Goal: Task Accomplishment & Management: Use online tool/utility

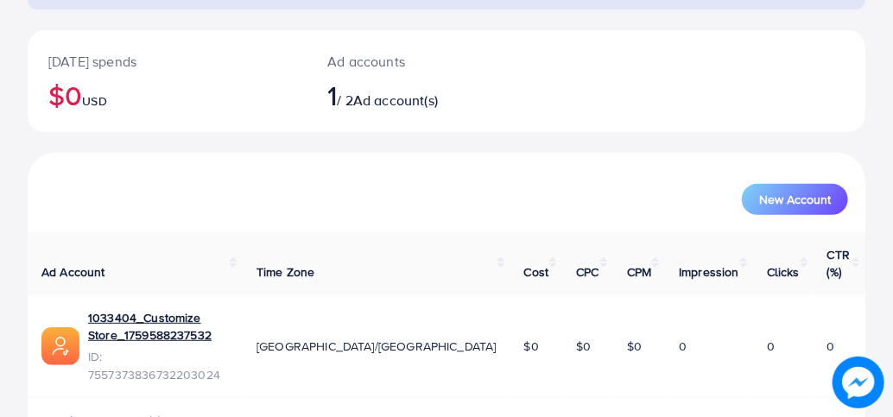
scroll to position [176, 0]
click at [137, 309] on link "1033404_Customize Store_1759588237532" at bounding box center [158, 326] width 141 height 35
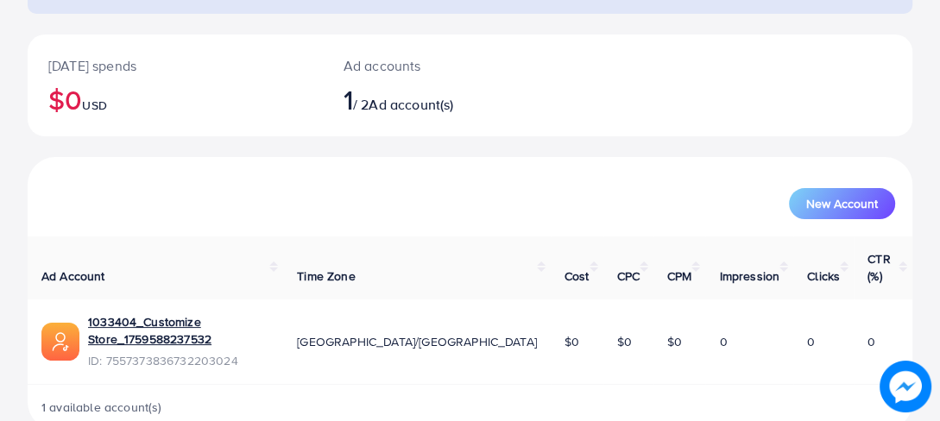
scroll to position [173, 0]
click at [123, 351] on span "ID: 7557373836732203024" at bounding box center [178, 359] width 181 height 17
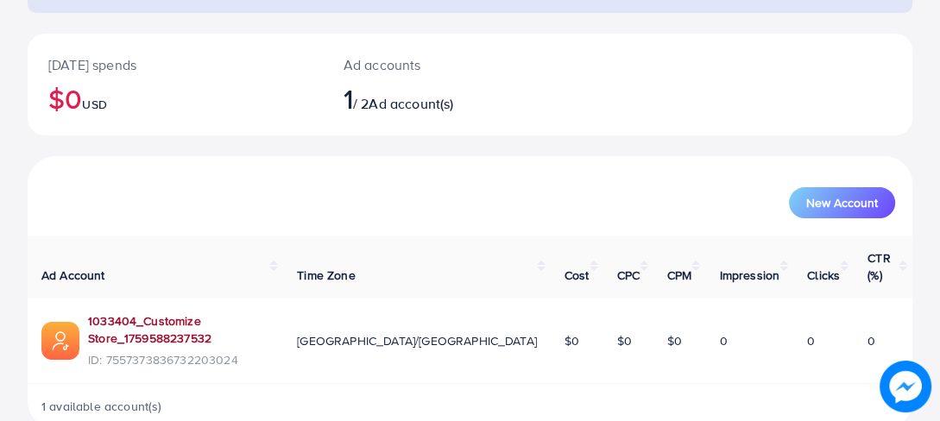
click at [194, 313] on link "1033404_Customize Store_1759588237532" at bounding box center [178, 330] width 181 height 35
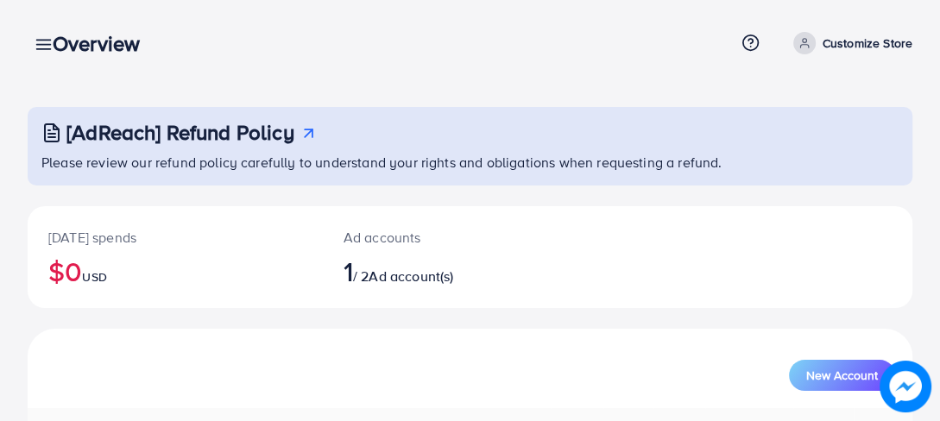
click at [46, 39] on div "Overview" at bounding box center [103, 43] width 129 height 25
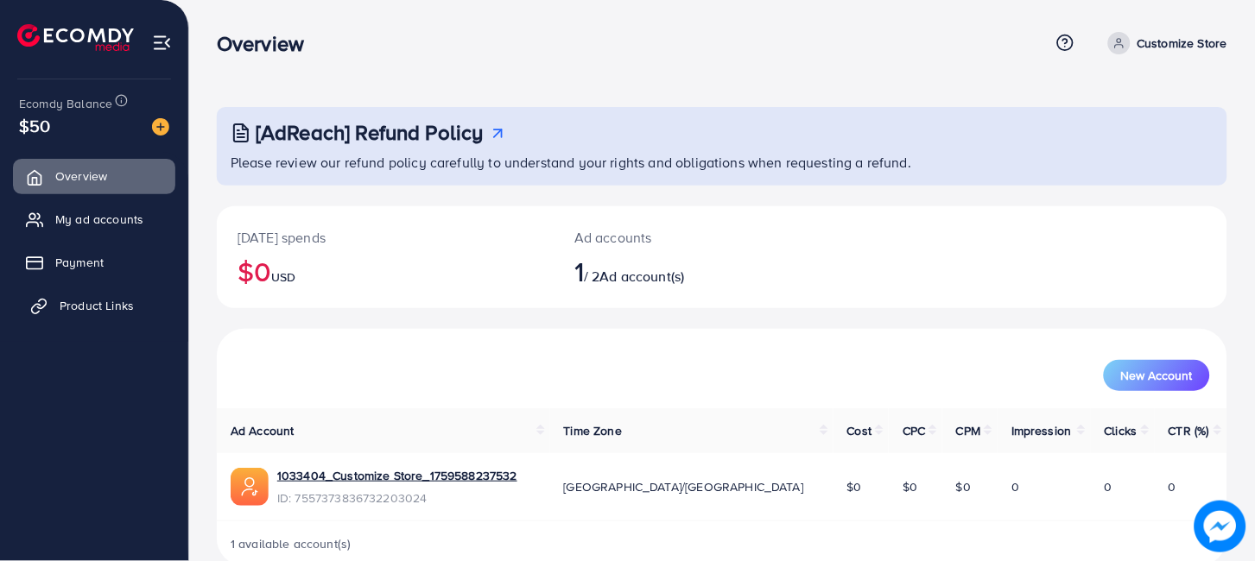
click at [121, 303] on span "Product Links" at bounding box center [97, 305] width 74 height 17
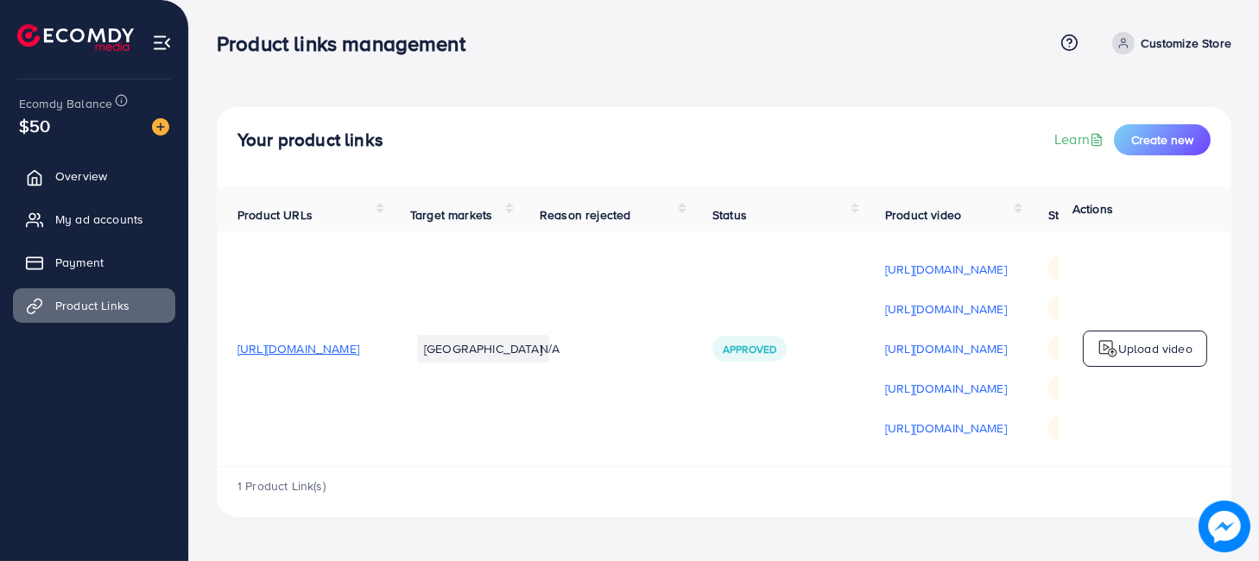
drag, startPoint x: 905, startPoint y: 472, endPoint x: 1026, endPoint y: 465, distance: 121.1
click at [864, 421] on td "Approved" at bounding box center [778, 348] width 173 height 235
drag, startPoint x: 1026, startPoint y: 465, endPoint x: 1075, endPoint y: 494, distance: 57.3
click at [944, 421] on tr "https://customize1.store/products/personalized-eye-necklace Pakistan N/A Approv…" at bounding box center [795, 348] width 1156 height 235
drag, startPoint x: 904, startPoint y: 529, endPoint x: 864, endPoint y: 510, distance: 44.4
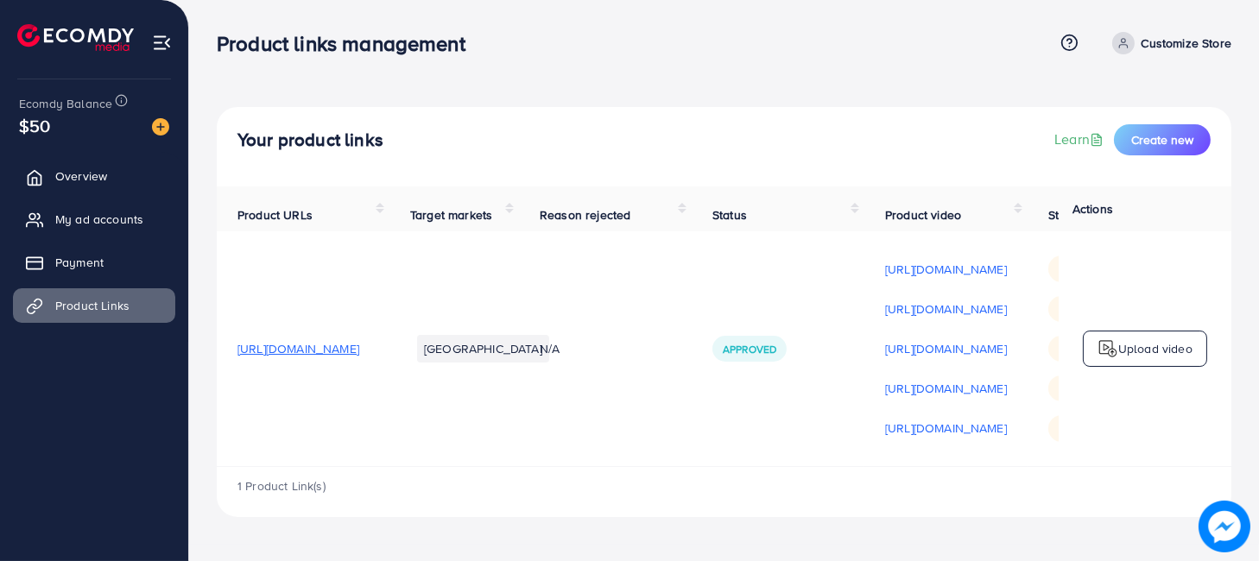
click at [905, 421] on div "Your product links Learn Create new Product URLs Target markets Reason rejected…" at bounding box center [724, 272] width 1070 height 545
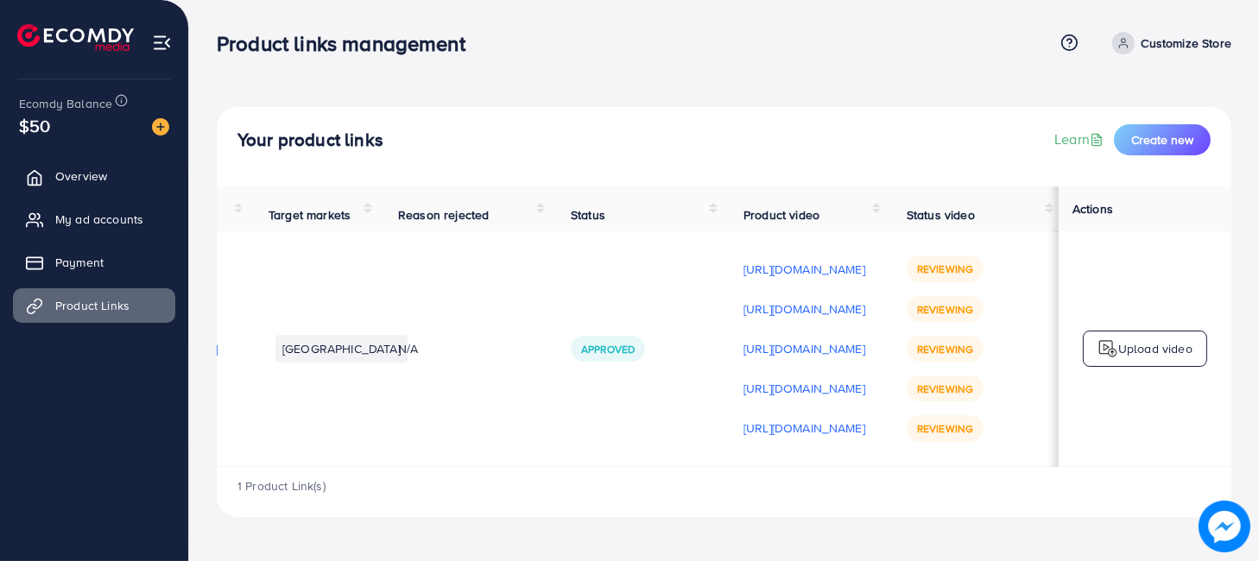
scroll to position [0, 356]
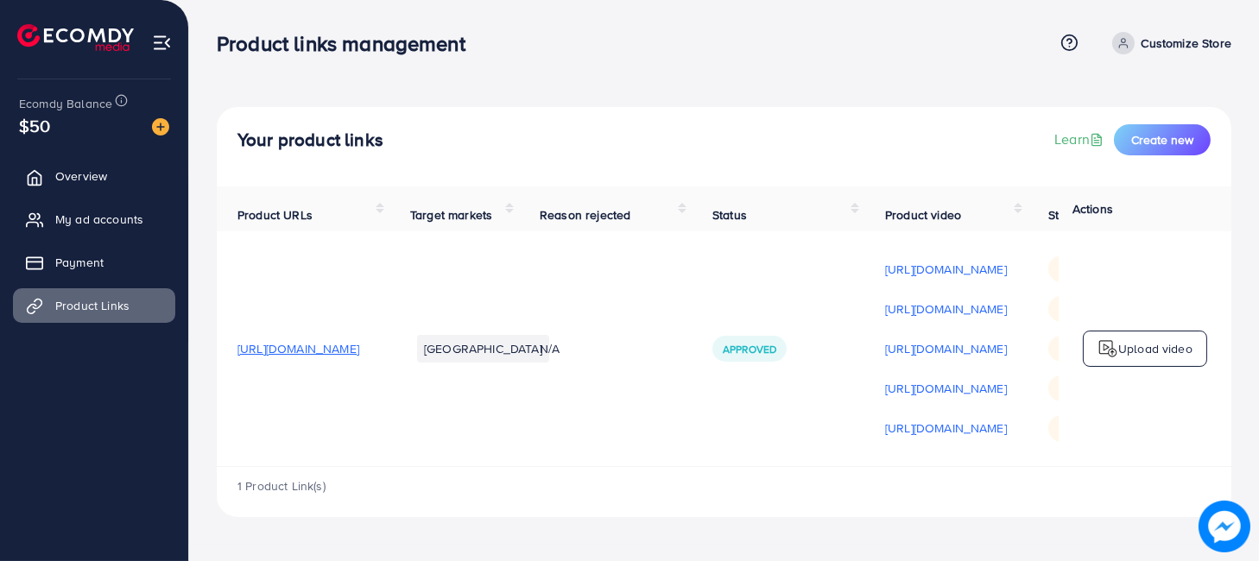
drag, startPoint x: 923, startPoint y: 471, endPoint x: 969, endPoint y: 467, distance: 45.9
click at [864, 466] on td "Approved" at bounding box center [778, 348] width 173 height 235
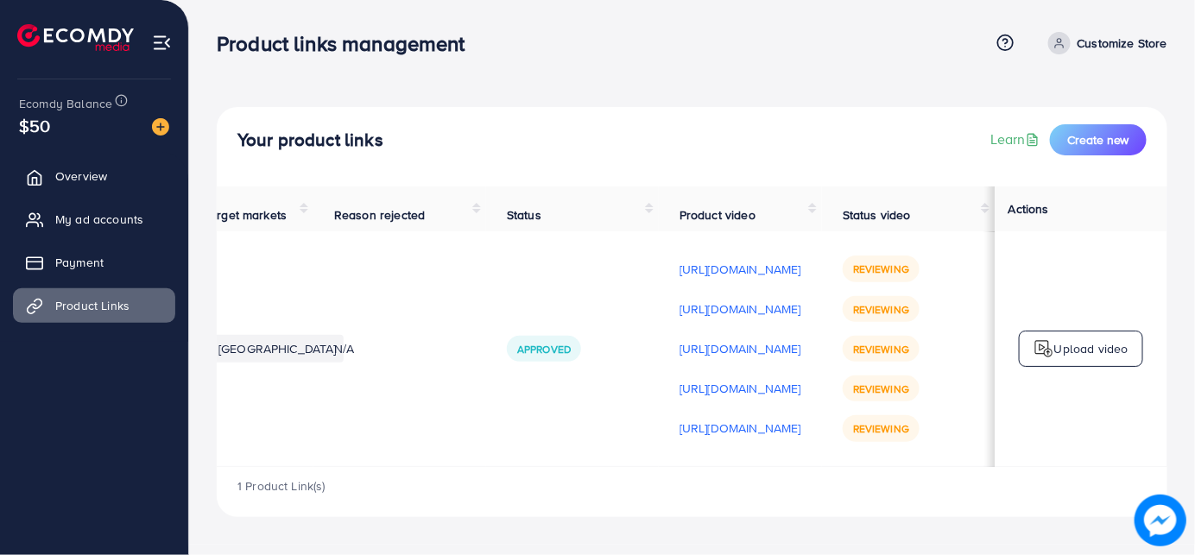
scroll to position [2, 323]
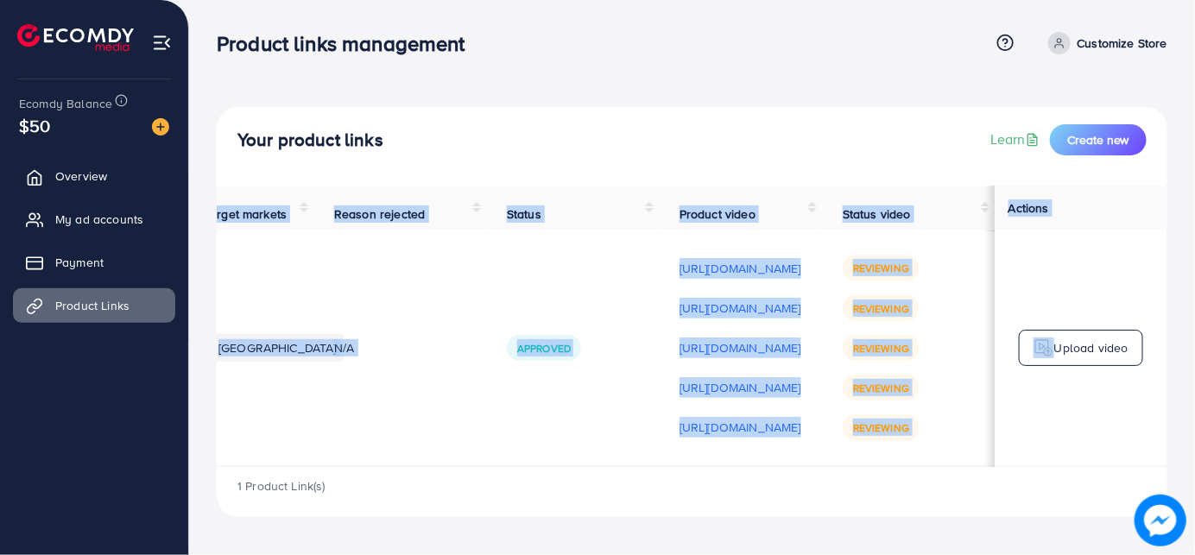
drag, startPoint x: 1042, startPoint y: 470, endPoint x: 983, endPoint y: 470, distance: 59.6
click at [995, 465] on td "Upload video" at bounding box center [1081, 348] width 173 height 235
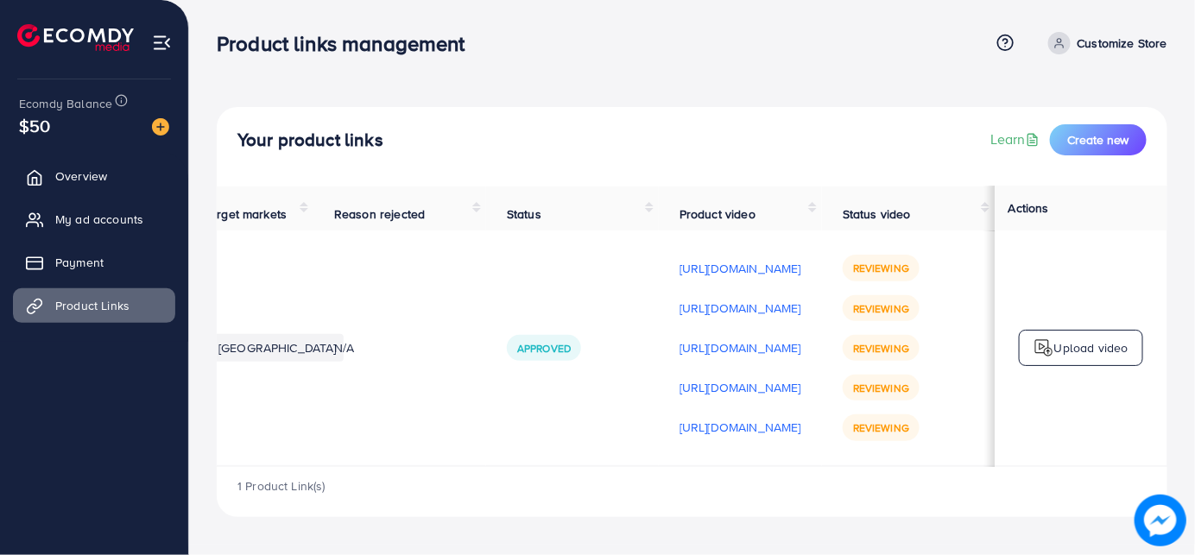
click at [1181, 444] on div "Your product links Learn Create new Product URLs Target markets Reason rejected…" at bounding box center [692, 272] width 1006 height 545
click at [890, 155] on div "Your product links Learn Create new" at bounding box center [691, 139] width 909 height 31
click at [887, 79] on div "Your product links Learn Create new Product URLs Target markets Reason rejected…" at bounding box center [692, 272] width 1006 height 545
drag, startPoint x: 998, startPoint y: 250, endPoint x: 1070, endPoint y: 288, distance: 80.7
click at [1102, 273] on td "Upload video" at bounding box center [1081, 348] width 173 height 235
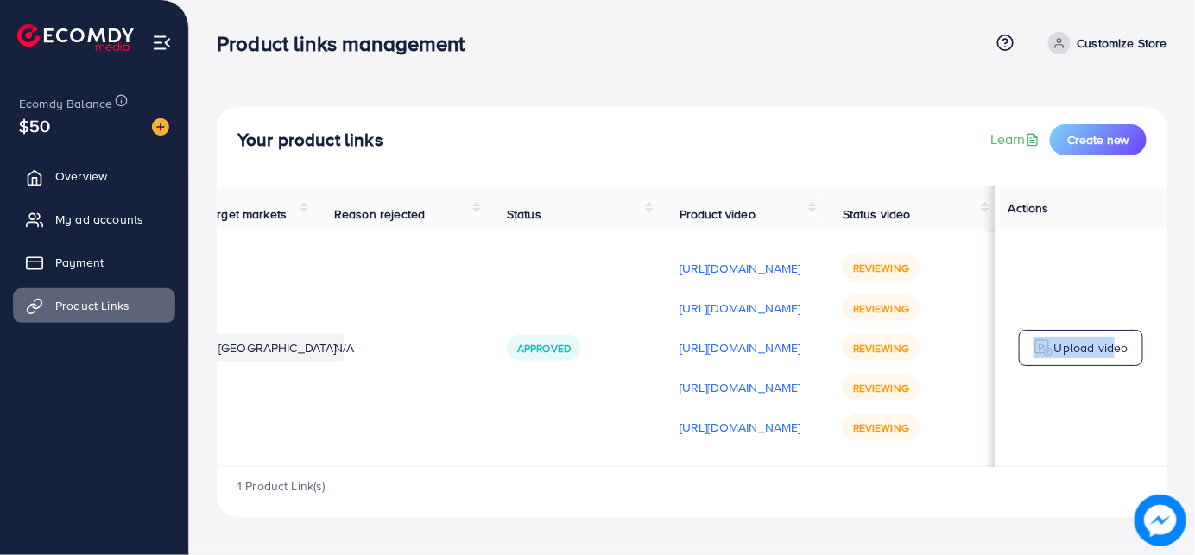
click at [1048, 393] on td "Upload video" at bounding box center [1081, 348] width 173 height 235
drag, startPoint x: 992, startPoint y: 455, endPoint x: 1054, endPoint y: 445, distance: 63.0
click at [1054, 445] on td "Upload video" at bounding box center [1081, 348] width 173 height 235
click at [1004, 448] on td "Upload video" at bounding box center [1081, 348] width 173 height 235
drag, startPoint x: 991, startPoint y: 445, endPoint x: 1088, endPoint y: 445, distance: 97.6
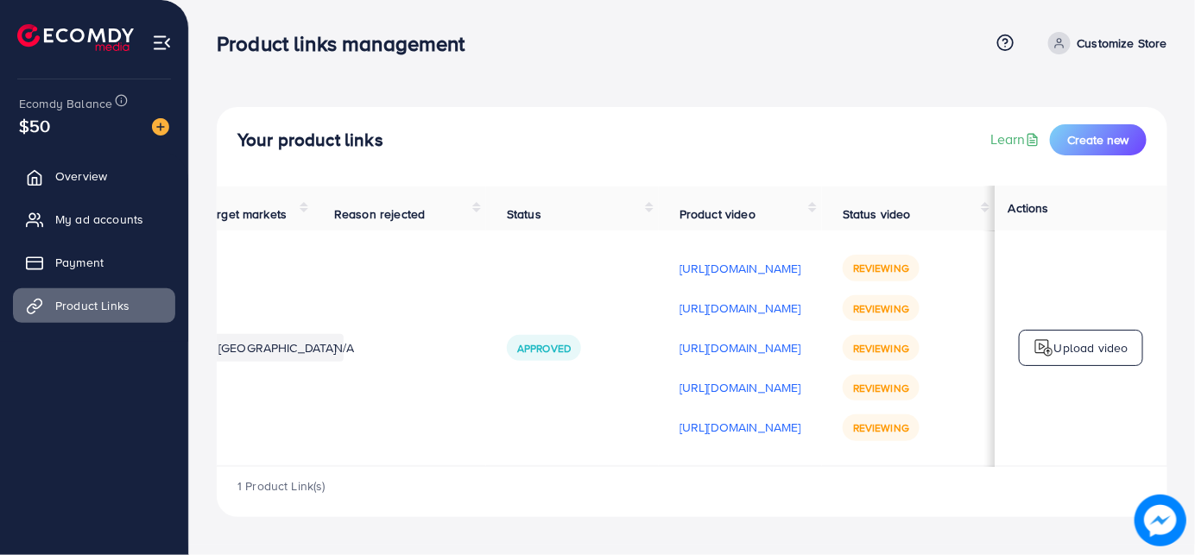
drag, startPoint x: 991, startPoint y: 451, endPoint x: 1099, endPoint y: 484, distance: 113.1
drag, startPoint x: 1094, startPoint y: 471, endPoint x: 982, endPoint y: 453, distance: 113.6
click at [437, 467] on div "Product URLs Target markets Reason rejected Status Product video Status video A…" at bounding box center [692, 327] width 951 height 281
drag, startPoint x: 464, startPoint y: 478, endPoint x: 457, endPoint y: 472, distance: 9.2
click at [457, 472] on div "Product URLs Target markets Reason rejected Status Product video Status video A…" at bounding box center [692, 352] width 951 height 331
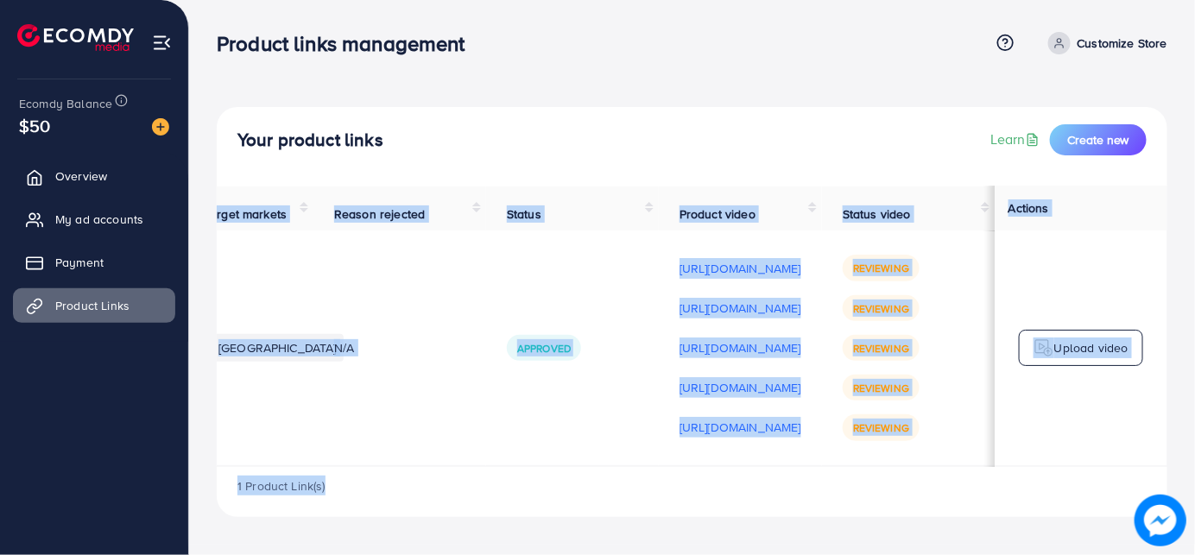
click at [454, 467] on div "Product URLs Target markets Reason rejected Status Product video Status video A…" at bounding box center [692, 327] width 951 height 281
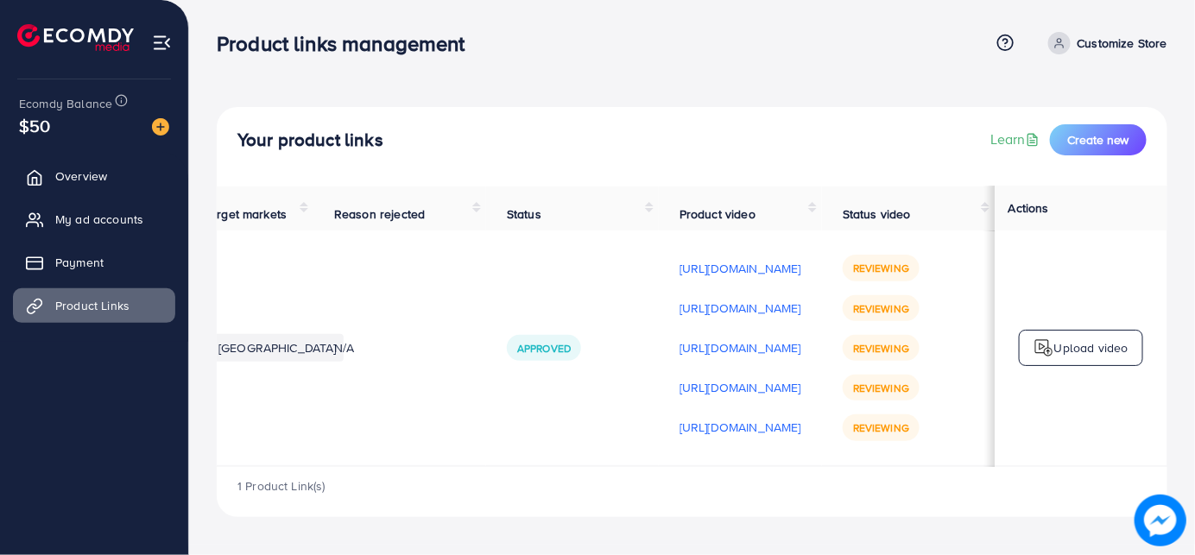
click at [889, 78] on div "Your product links Learn Create new Product URLs Target markets Reason rejected…" at bounding box center [692, 272] width 1006 height 545
drag, startPoint x: 872, startPoint y: 533, endPoint x: 921, endPoint y: 511, distance: 53.8
click at [919, 522] on div "Your product links Learn Create new Product URLs Target markets Reason rejected…" at bounding box center [692, 272] width 1006 height 545
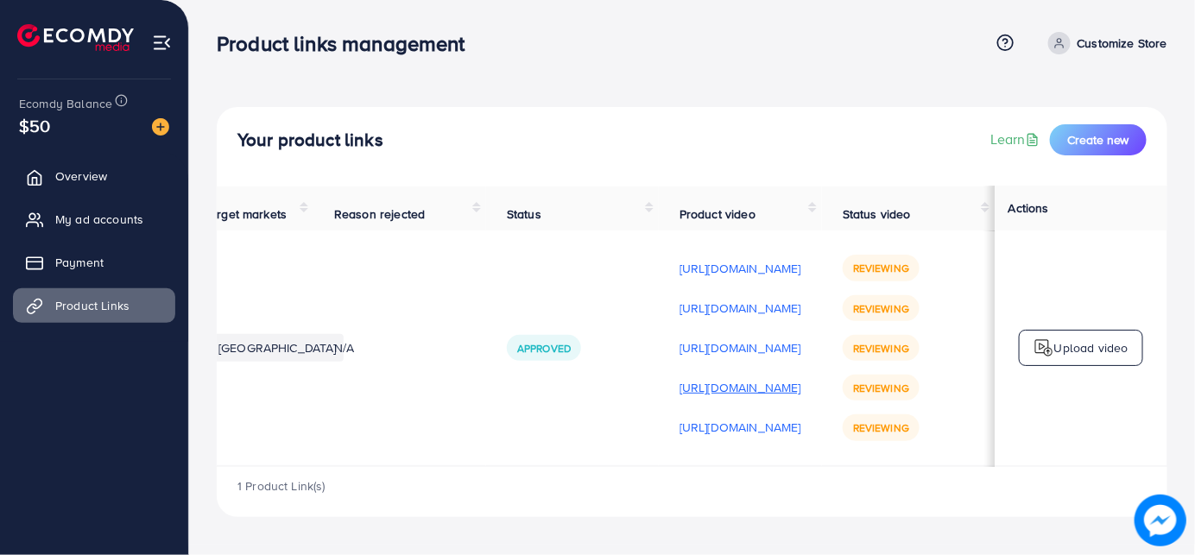
drag, startPoint x: 942, startPoint y: 466, endPoint x: 712, endPoint y: 387, distance: 243.9
click at [697, 427] on tr "https://customize1.store/products/personalized-eye-necklace Pakistan N/A Approv…" at bounding box center [589, 348] width 1156 height 235
click at [800, 107] on div "Your product links Learn Create new" at bounding box center [692, 146] width 951 height 79
click at [895, 440] on div "Reviewing" at bounding box center [881, 428] width 77 height 26
drag, startPoint x: 902, startPoint y: 431, endPoint x: 776, endPoint y: 407, distance: 128.4
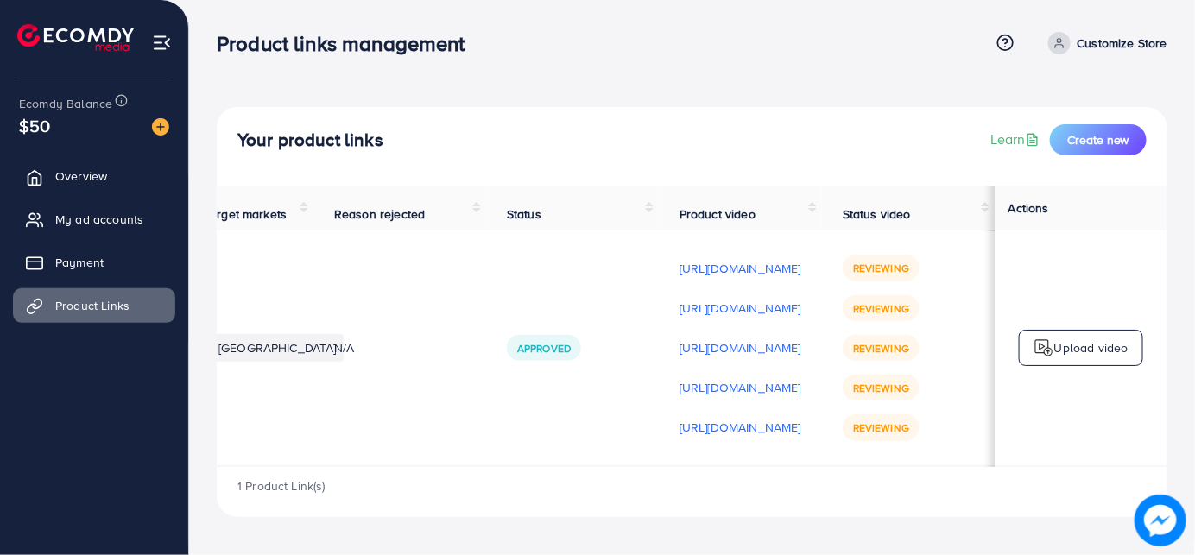
click at [778, 409] on tr "https://customize1.store/products/personalized-eye-necklace Pakistan N/A Approv…" at bounding box center [589, 348] width 1156 height 235
click at [796, 182] on div "Your product links Learn Create new" at bounding box center [692, 146] width 951 height 79
drag, startPoint x: 906, startPoint y: 428, endPoint x: 815, endPoint y: 405, distance: 93.6
click at [817, 408] on tr "https://customize1.store/products/personalized-eye-necklace Pakistan N/A Approv…" at bounding box center [589, 348] width 1156 height 235
click at [830, 121] on div "Your product links Learn Create new" at bounding box center [692, 146] width 951 height 79
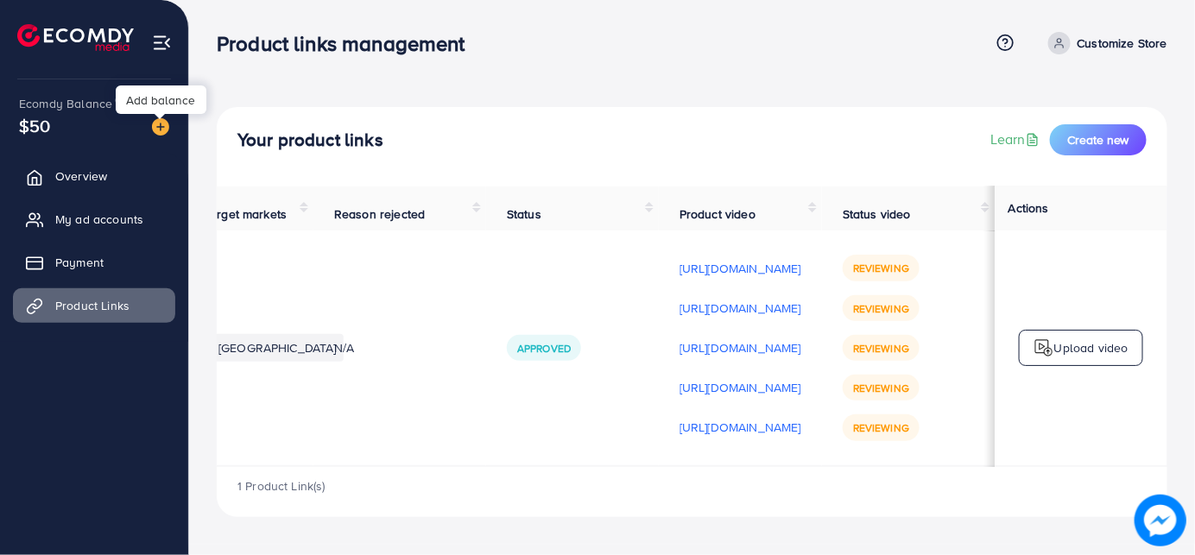
click at [162, 128] on img at bounding box center [160, 126] width 17 height 17
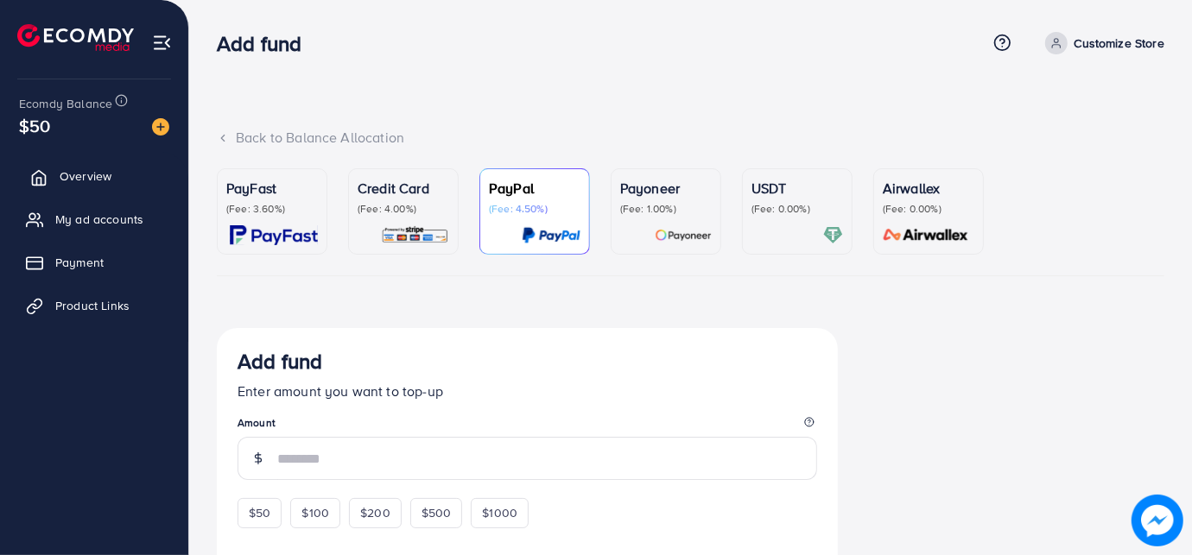
click at [78, 174] on span "Overview" at bounding box center [86, 176] width 52 height 17
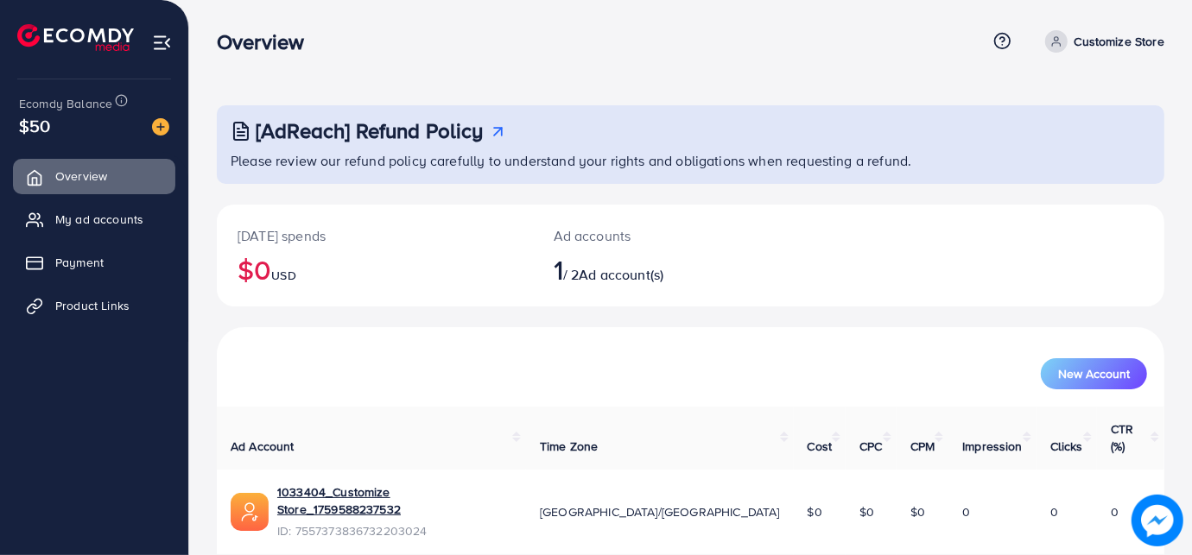
scroll to position [38, 0]
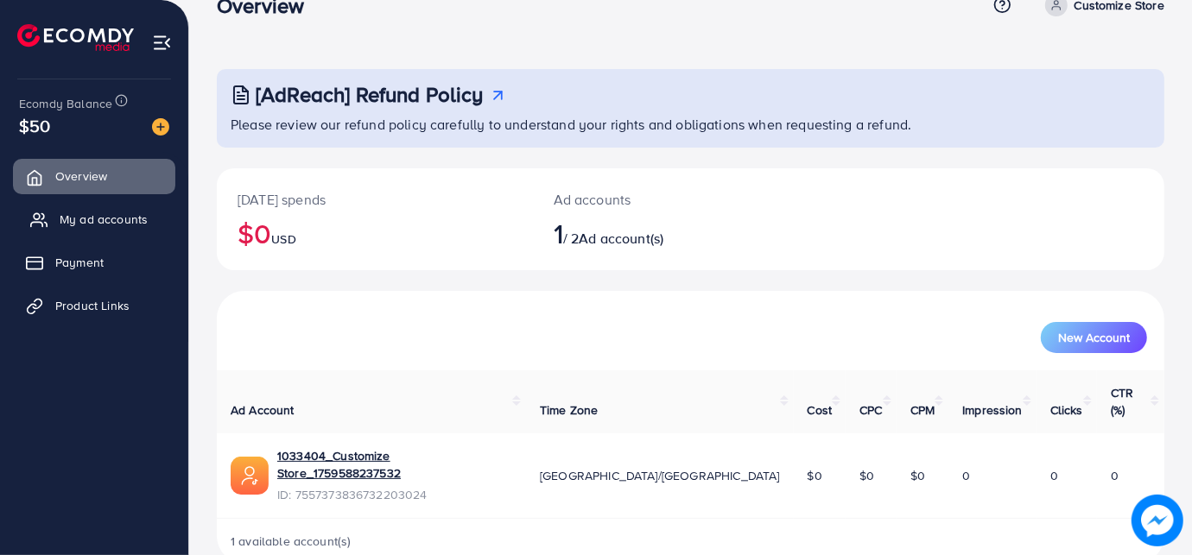
click at [94, 218] on span "My ad accounts" at bounding box center [104, 219] width 88 height 17
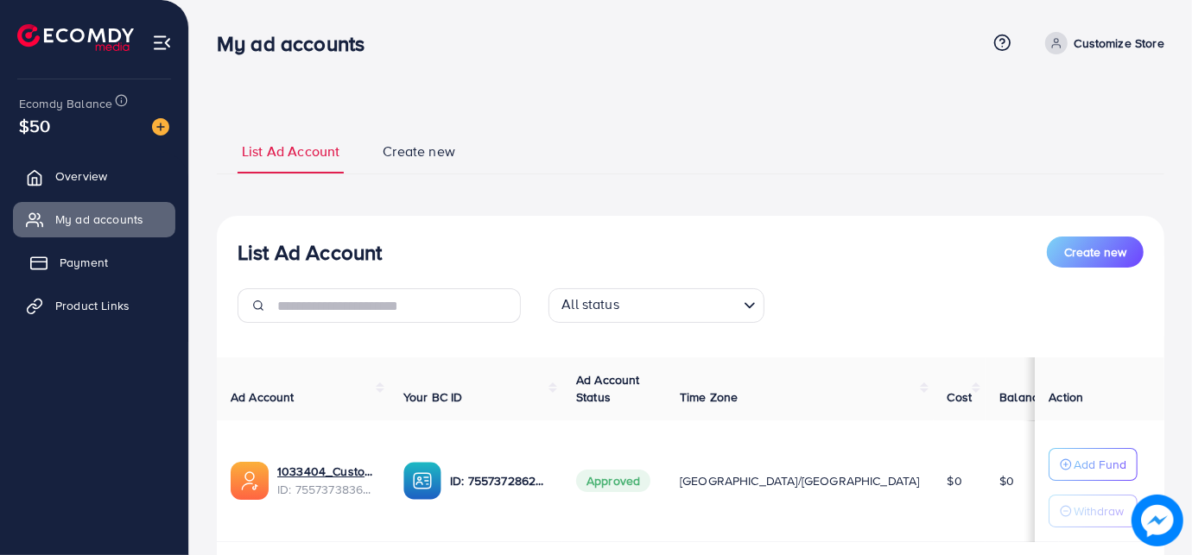
click at [67, 270] on span "Payment" at bounding box center [84, 262] width 48 height 17
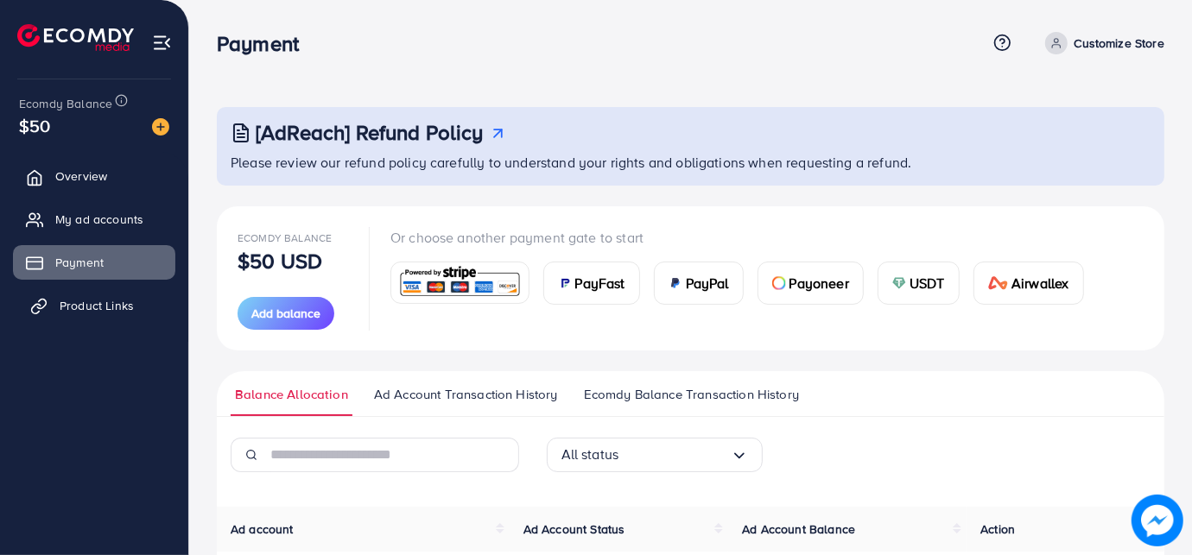
click at [80, 316] on link "Product Links" at bounding box center [94, 305] width 162 height 35
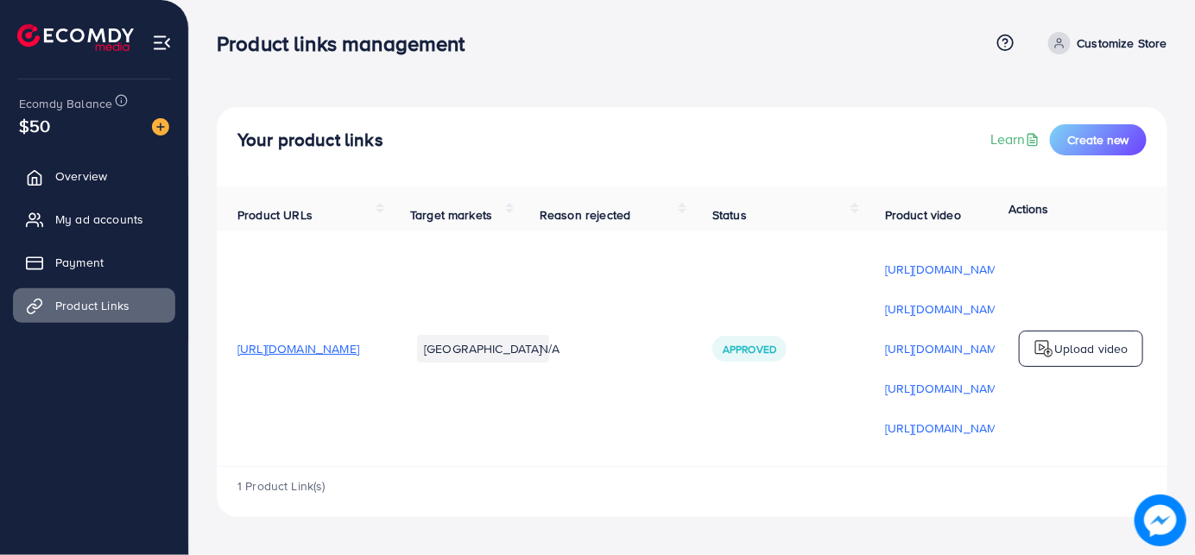
drag, startPoint x: 881, startPoint y: 489, endPoint x: 1003, endPoint y: 491, distance: 121.8
click at [1002, 492] on div "1 Product Link(s)" at bounding box center [692, 492] width 951 height 50
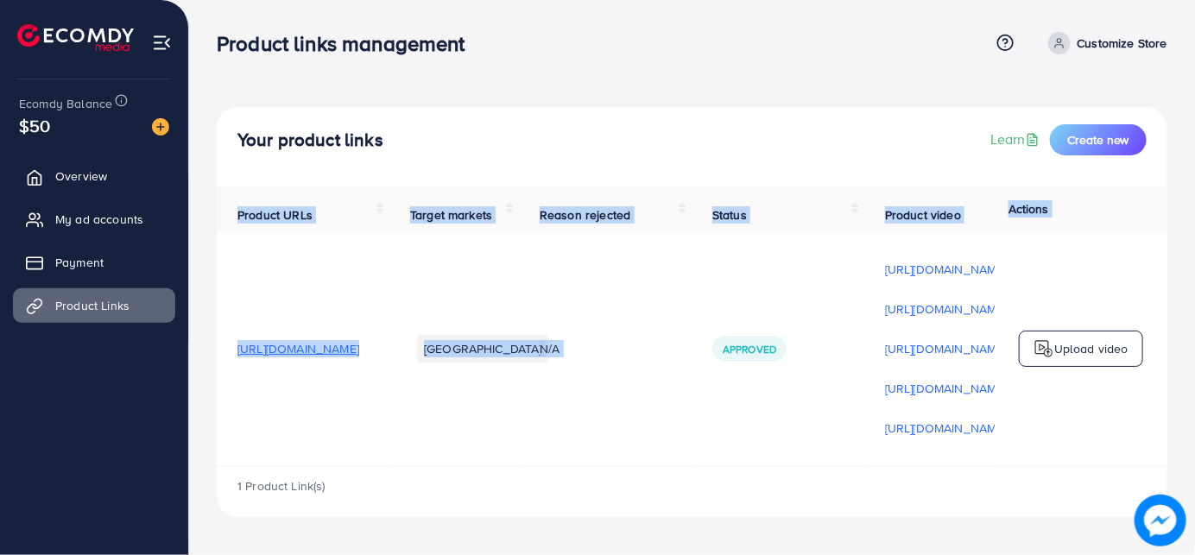
drag, startPoint x: 810, startPoint y: 468, endPoint x: 1131, endPoint y: 472, distance: 321.3
click at [1131, 467] on div "Product URLs Target markets Reason rejected Status Product video Status video A…" at bounding box center [692, 327] width 951 height 281
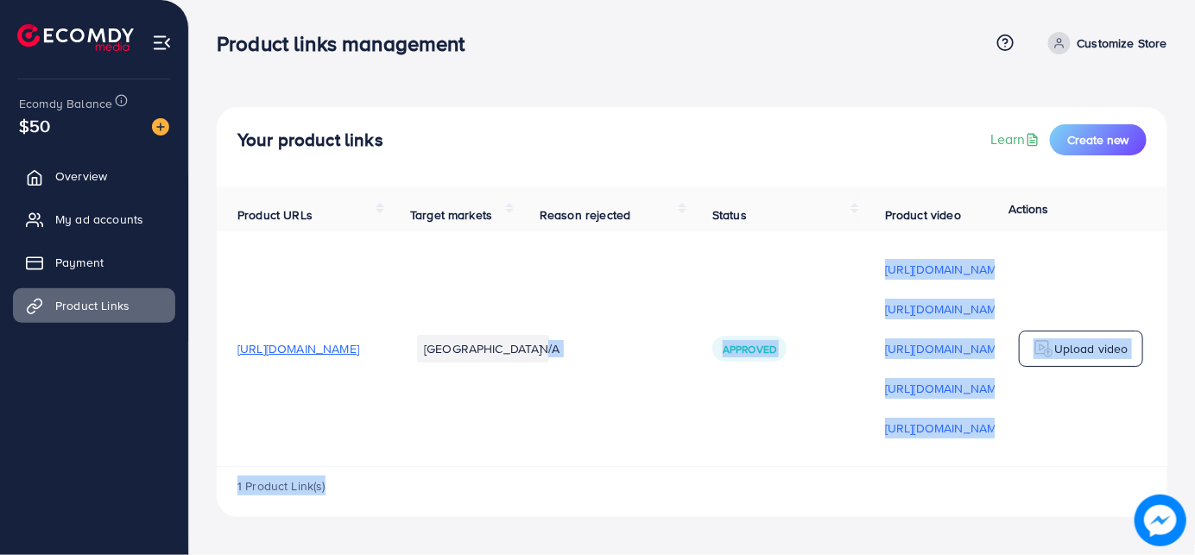
drag, startPoint x: 665, startPoint y: 467, endPoint x: 874, endPoint y: 491, distance: 210.4
click at [877, 485] on div "Product URLs Target markets Reason rejected Status Product video Status video A…" at bounding box center [692, 352] width 951 height 331
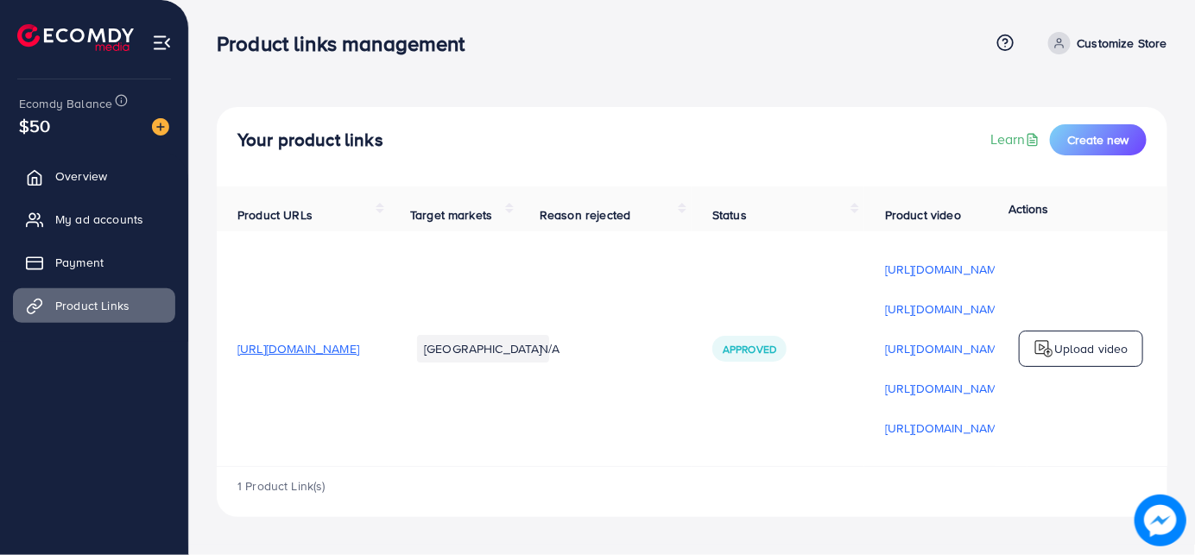
click at [251, 466] on td "[URL][DOMAIN_NAME]" at bounding box center [303, 348] width 173 height 235
drag, startPoint x: 738, startPoint y: 489, endPoint x: 769, endPoint y: 491, distance: 31.1
click at [740, 490] on div "1 Product Link(s)" at bounding box center [692, 492] width 951 height 50
click at [1032, 349] on div "Upload video" at bounding box center [1081, 349] width 124 height 36
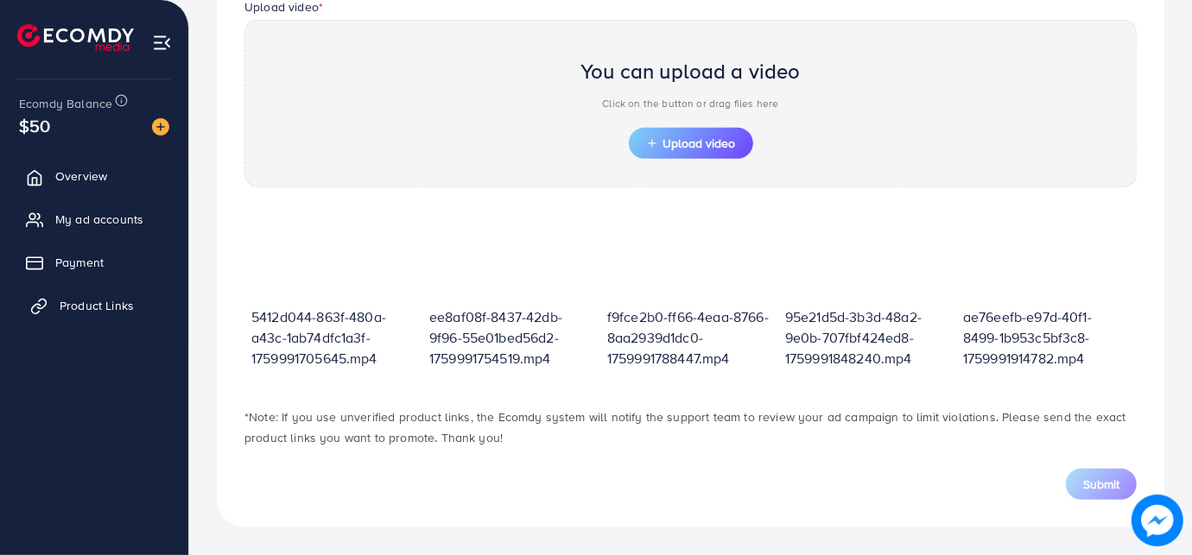
drag, startPoint x: 304, startPoint y: 231, endPoint x: 106, endPoint y: 299, distance: 208.9
click at [105, 393] on ul "Overview My ad accounts Payment Product Links" at bounding box center [94, 309] width 188 height 314
click at [104, 309] on span "Product Links" at bounding box center [97, 305] width 74 height 17
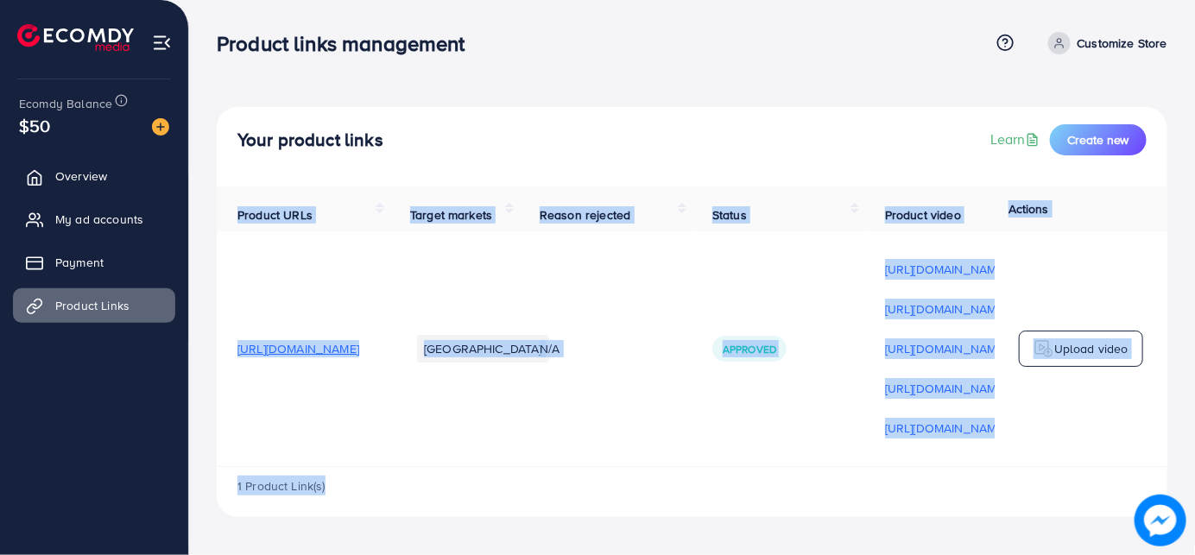
drag, startPoint x: 259, startPoint y: 475, endPoint x: 540, endPoint y: 478, distance: 280.7
click at [540, 478] on div "Product URLs Target markets Reason rejected Status Product video Status video A…" at bounding box center [692, 352] width 951 height 331
click at [519, 443] on td "[GEOGRAPHIC_DATA]" at bounding box center [454, 348] width 130 height 235
click at [519, 464] on td "[GEOGRAPHIC_DATA]" at bounding box center [454, 348] width 130 height 235
click at [519, 463] on td "[GEOGRAPHIC_DATA]" at bounding box center [454, 348] width 130 height 235
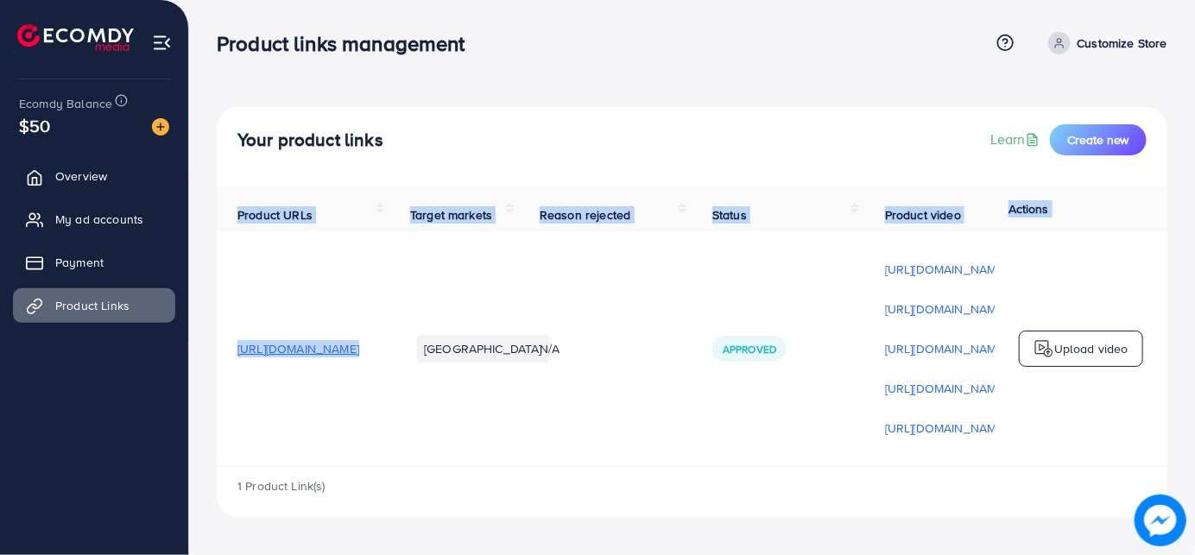
click at [519, 463] on td "[GEOGRAPHIC_DATA]" at bounding box center [454, 348] width 130 height 235
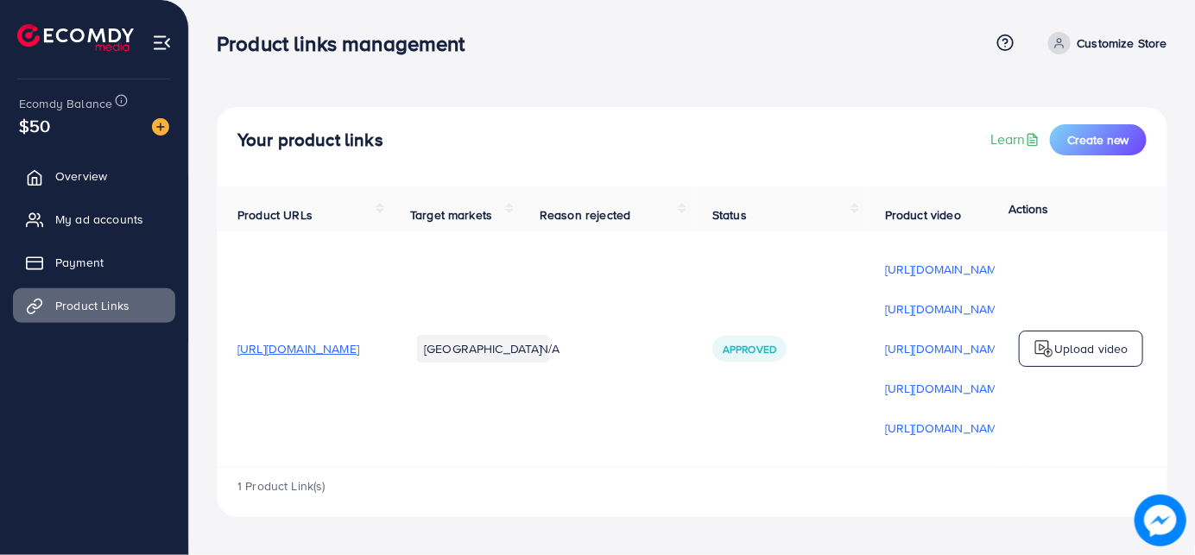
click at [864, 466] on td "Approved" at bounding box center [778, 348] width 173 height 235
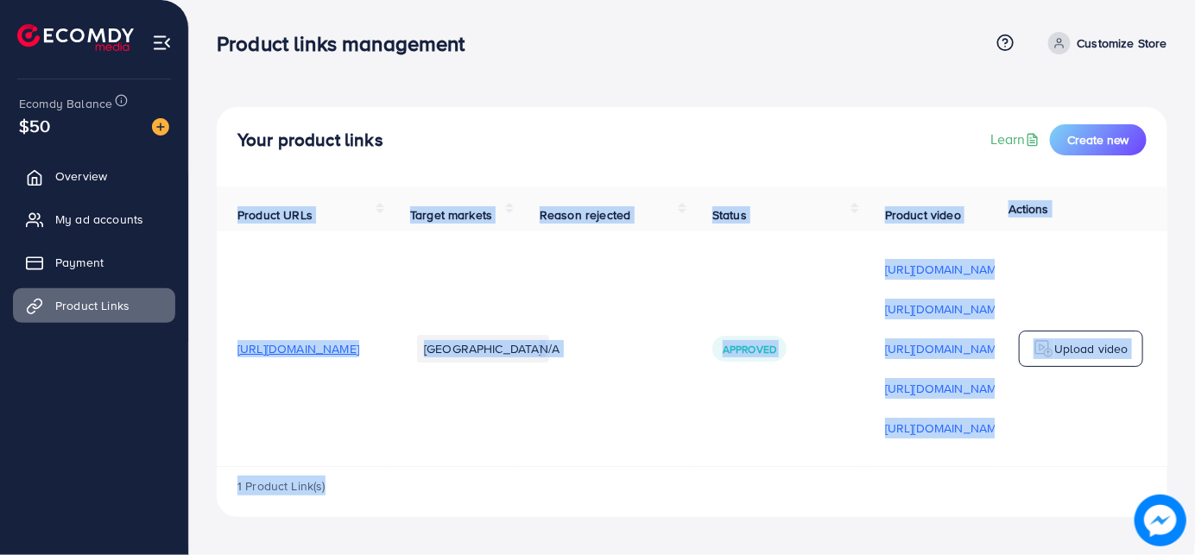
drag, startPoint x: 890, startPoint y: 474, endPoint x: 1037, endPoint y: 474, distance: 146.8
click at [1037, 474] on div "Product URLs Target markets Reason rejected Status Product video Status video A…" at bounding box center [692, 352] width 951 height 331
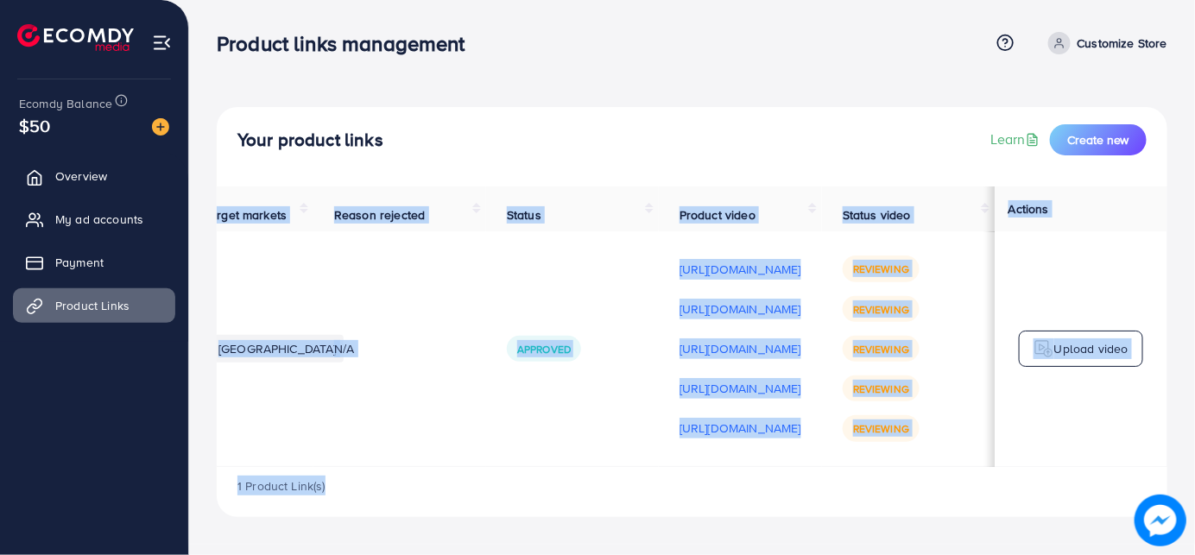
scroll to position [0, 416]
click at [427, 517] on div "1 Product Link(s)" at bounding box center [692, 492] width 951 height 50
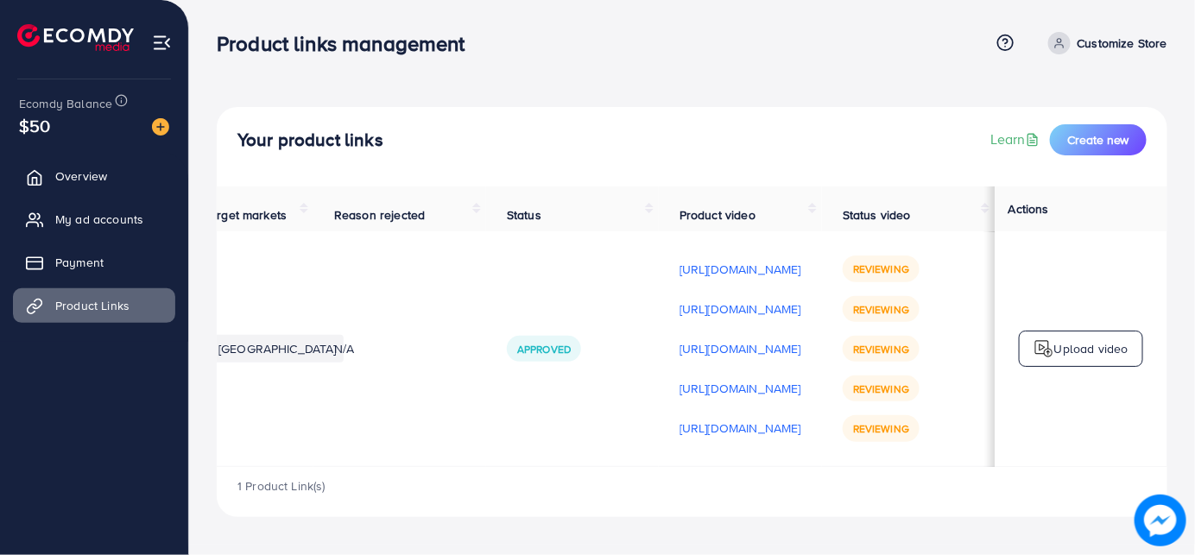
scroll to position [2, 416]
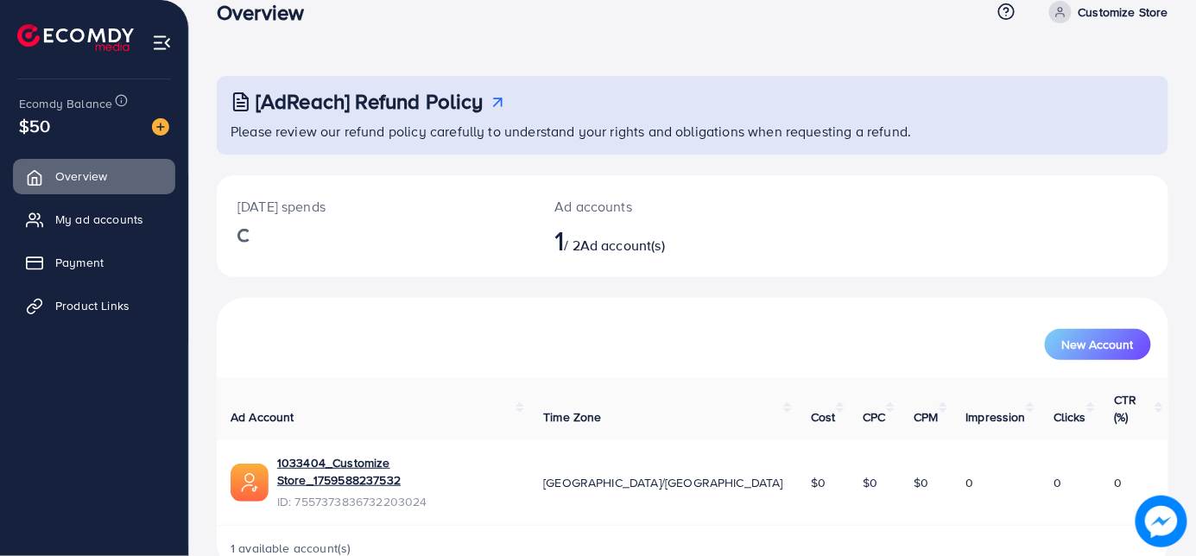
scroll to position [37, 0]
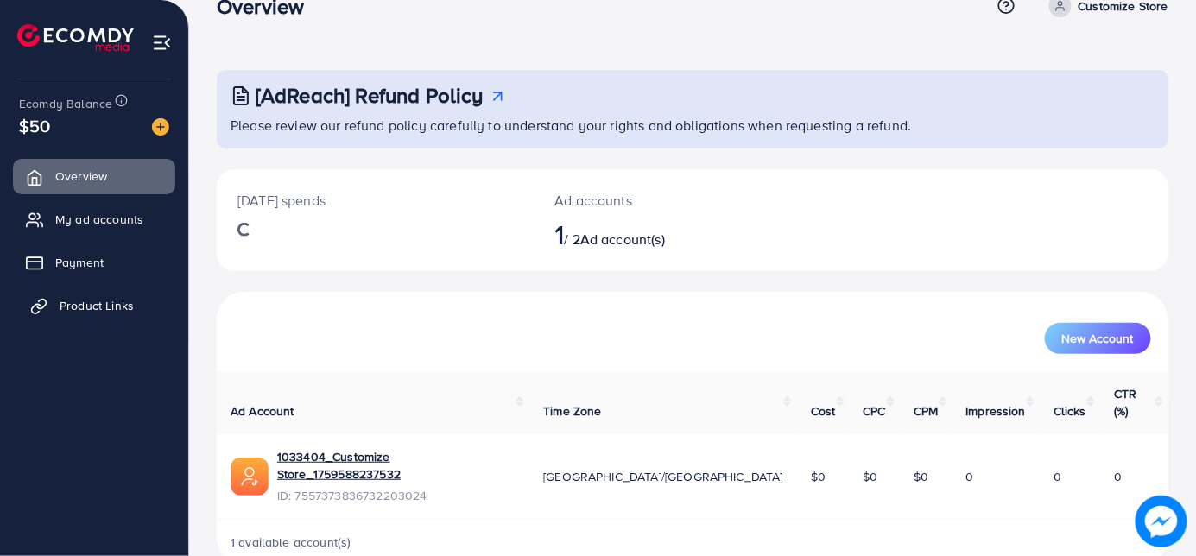
click at [64, 301] on span "Product Links" at bounding box center [97, 305] width 74 height 17
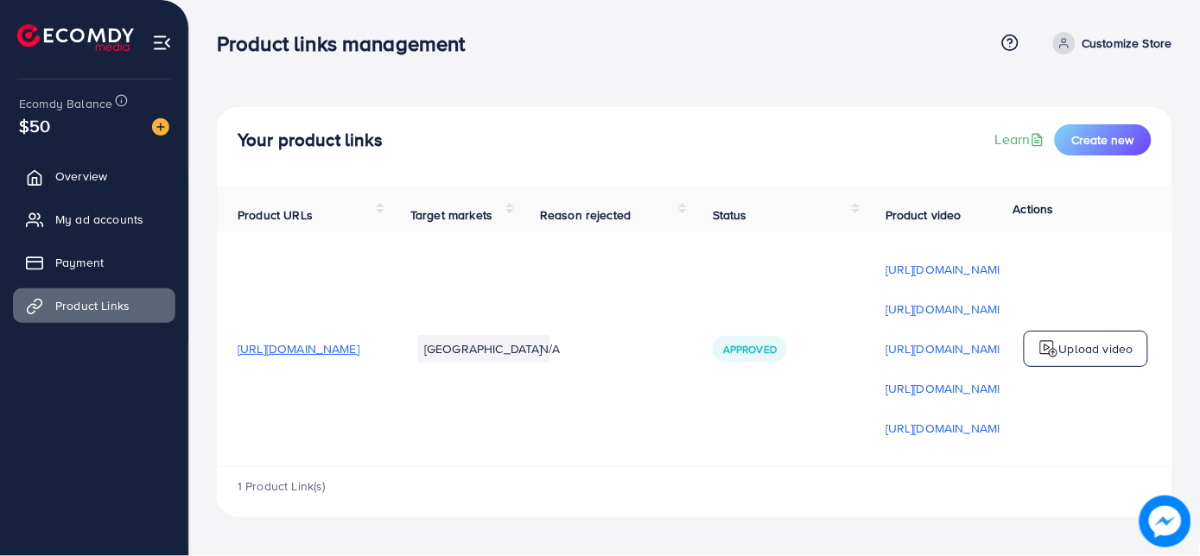
click at [850, 476] on div "1 Product Link(s)" at bounding box center [694, 492] width 955 height 50
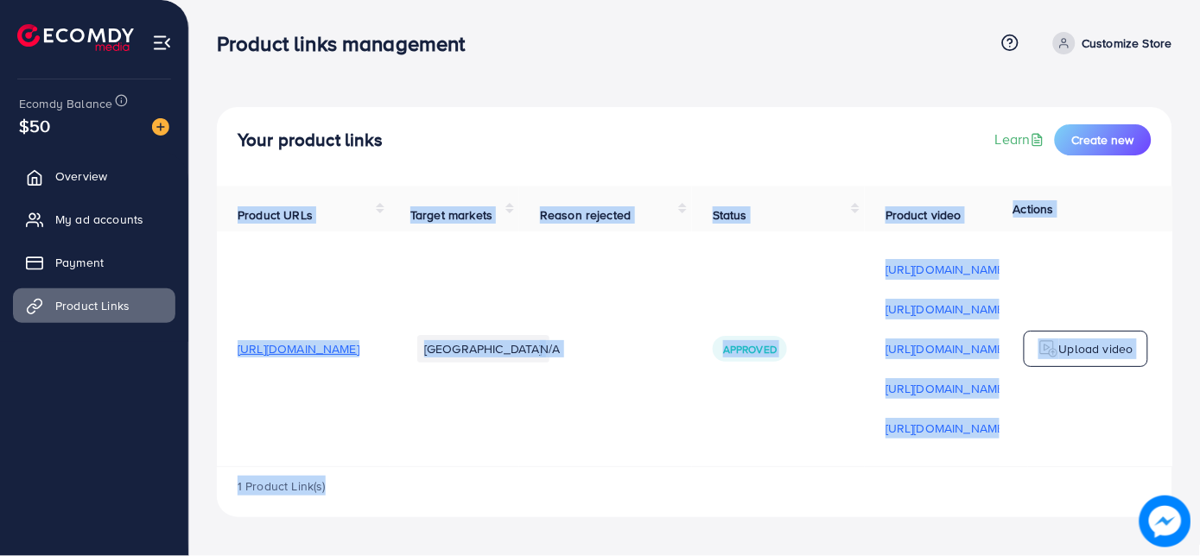
drag, startPoint x: 852, startPoint y: 476, endPoint x: 899, endPoint y: 475, distance: 47.5
click at [899, 475] on div "Product URLs Target markets Reason rejected Status Product video Status video A…" at bounding box center [694, 352] width 955 height 331
click at [899, 467] on div "Product URLs Target markets Reason rejected Status Product video Status video A…" at bounding box center [694, 327] width 955 height 281
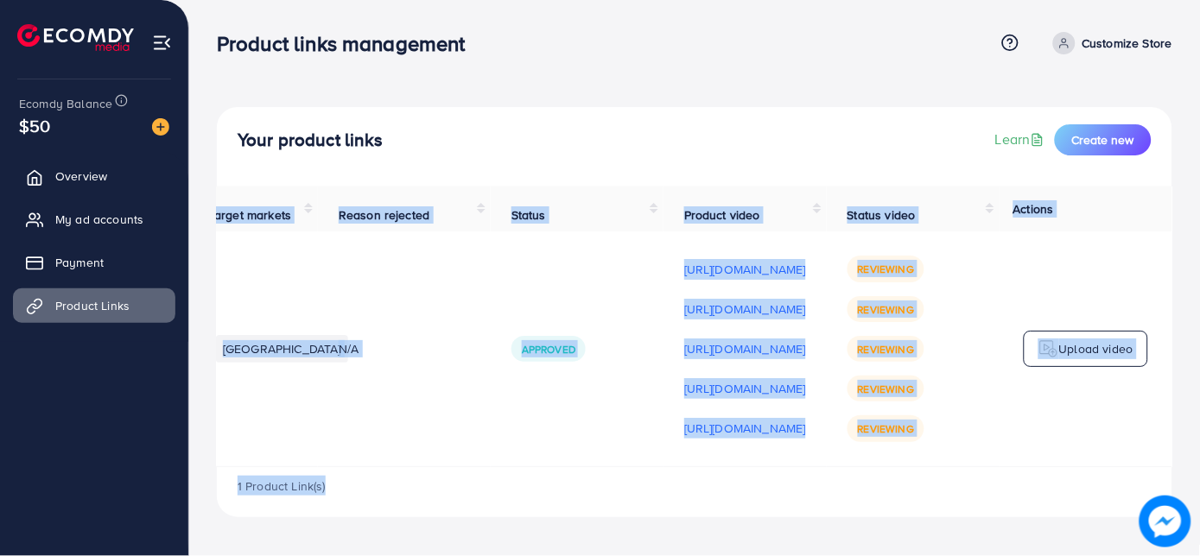
scroll to position [0, 411]
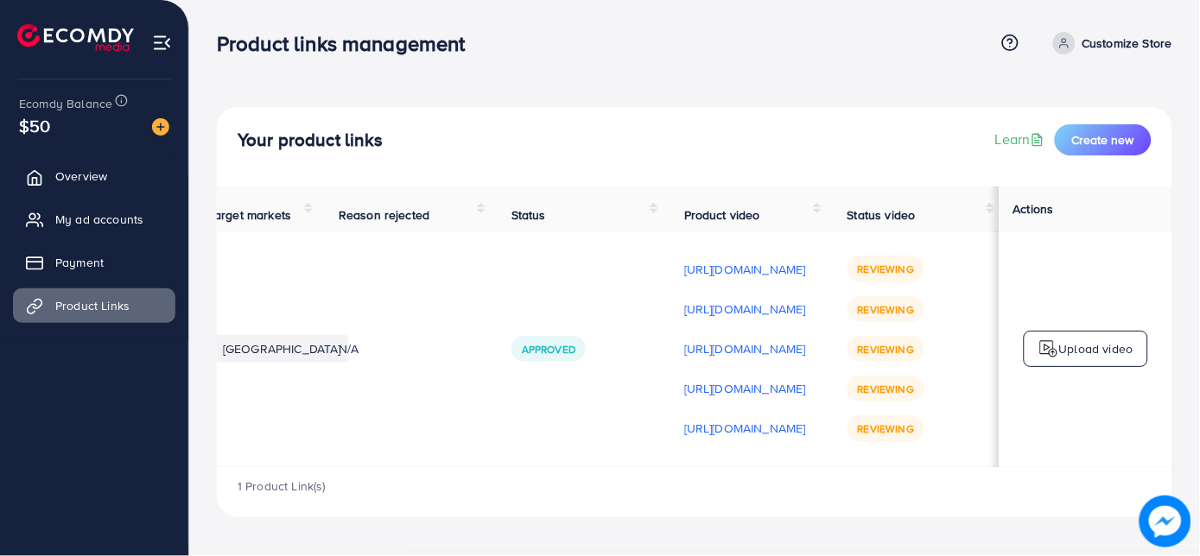
drag, startPoint x: 782, startPoint y: 58, endPoint x: 782, endPoint y: 113, distance: 55.3
click at [784, 64] on div "Product links management Help Center Contact Support Term and policy About Us C…" at bounding box center [694, 43] width 955 height 47
drag, startPoint x: 852, startPoint y: 143, endPoint x: 926, endPoint y: 58, distance: 112.7
click at [926, 58] on div "Product links management Help Center Contact Support Term and policy About Us C…" at bounding box center [694, 43] width 955 height 47
